Goal: Transaction & Acquisition: Book appointment/travel/reservation

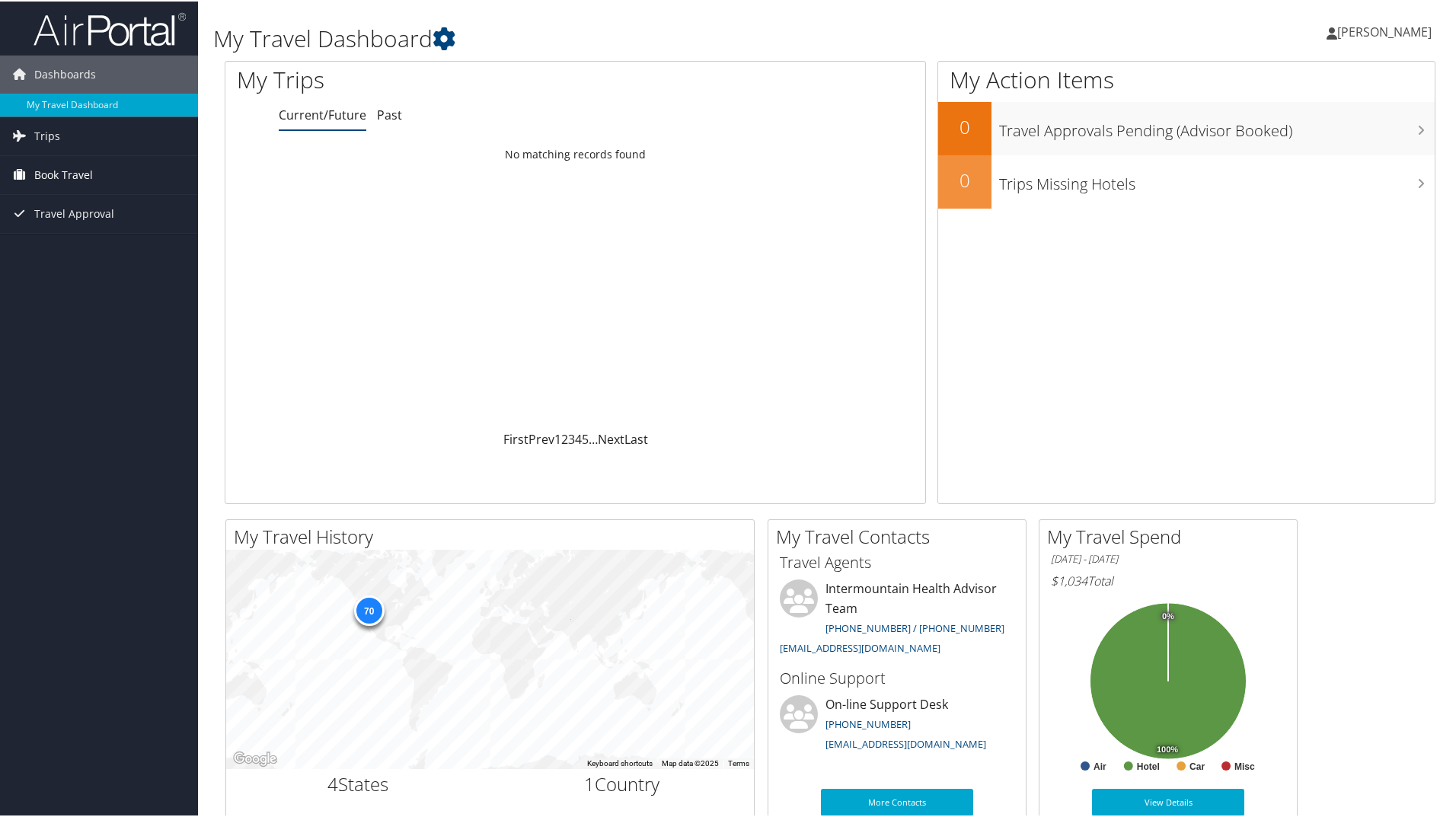
click at [75, 179] on span "Book Travel" at bounding box center [64, 174] width 59 height 38
click at [68, 253] on link "Book/Manage Online Trips" at bounding box center [99, 249] width 198 height 23
